Goal: Check status

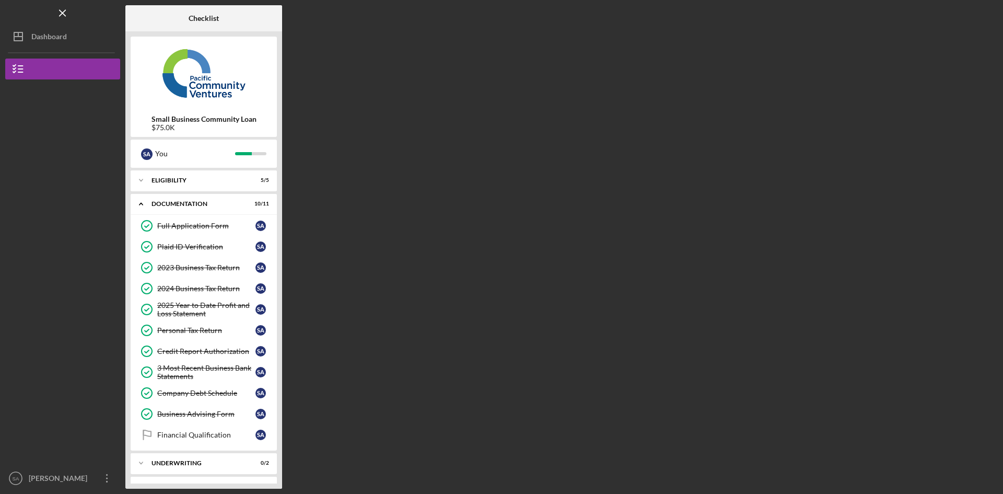
scroll to position [16, 0]
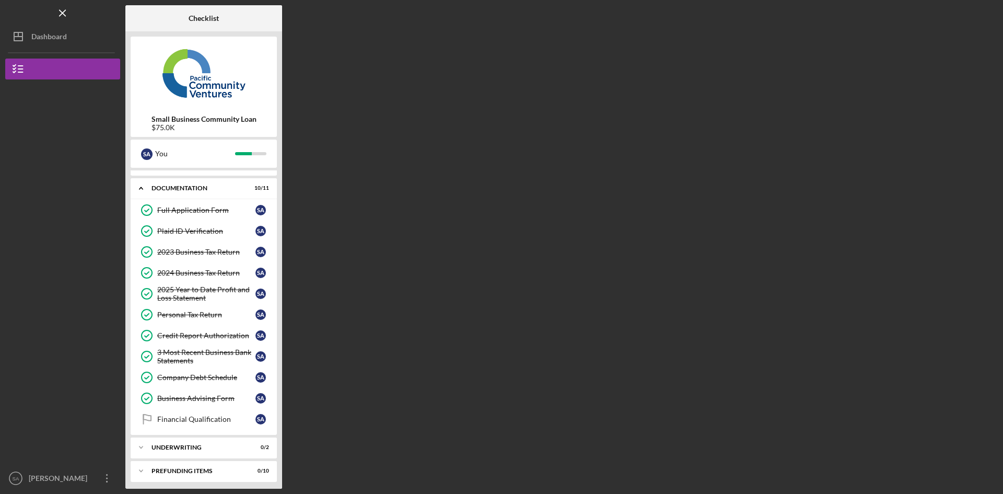
click at [60, 32] on div "Dashboard" at bounding box center [49, 38] width 36 height 24
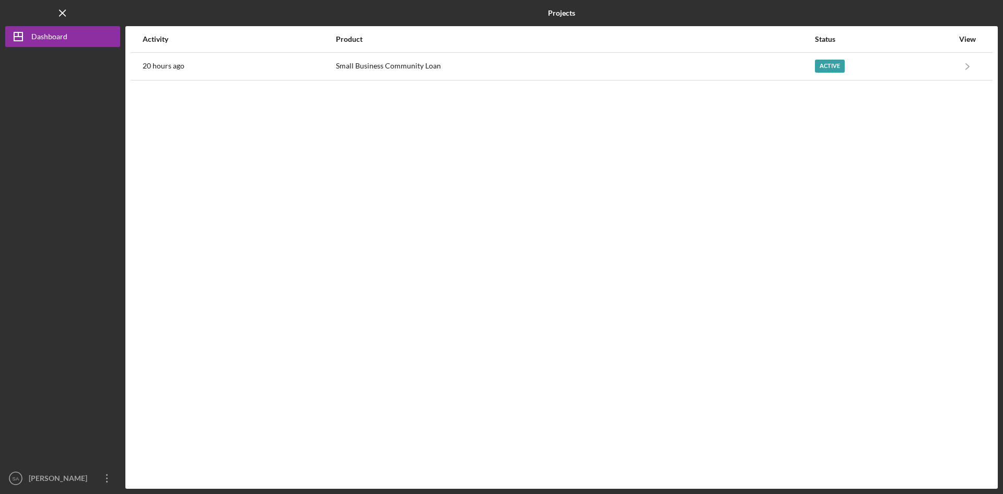
click at [770, 64] on div "Small Business Community Loan" at bounding box center [575, 66] width 478 height 26
